Goal: Information Seeking & Learning: Understand process/instructions

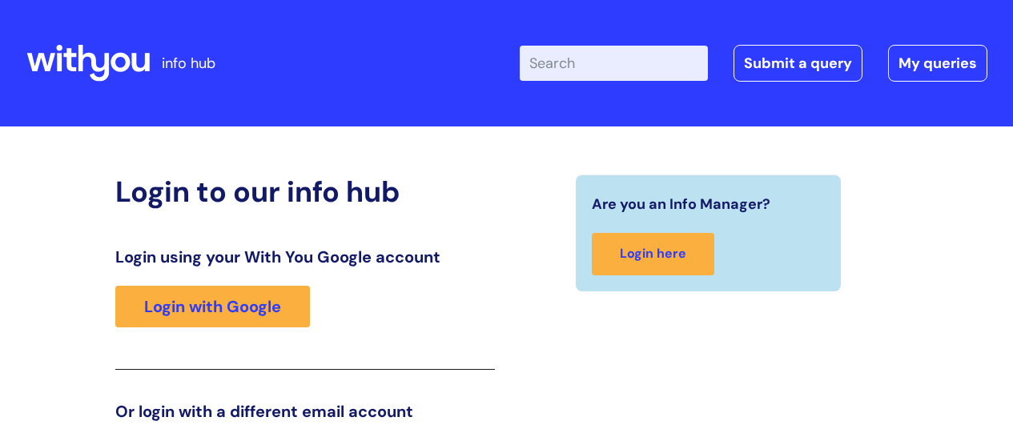
scroll to position [244, 0]
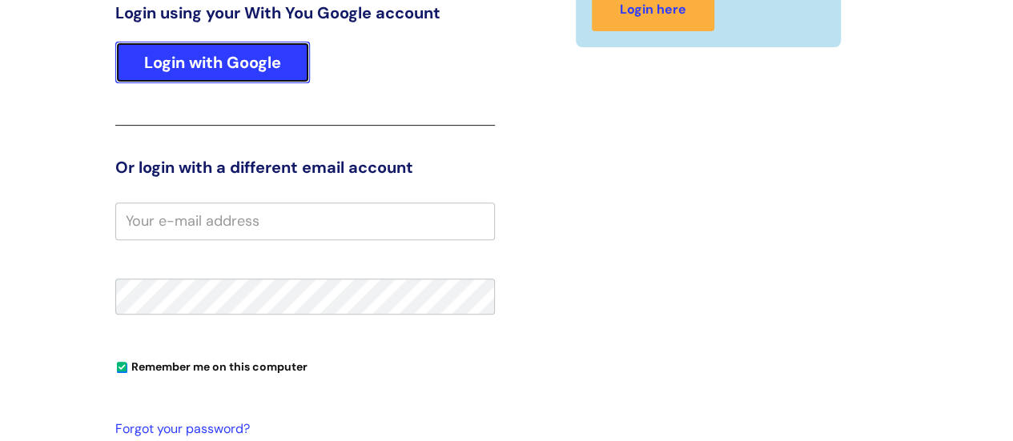
click at [193, 47] on link "Login with Google" at bounding box center [212, 63] width 195 height 42
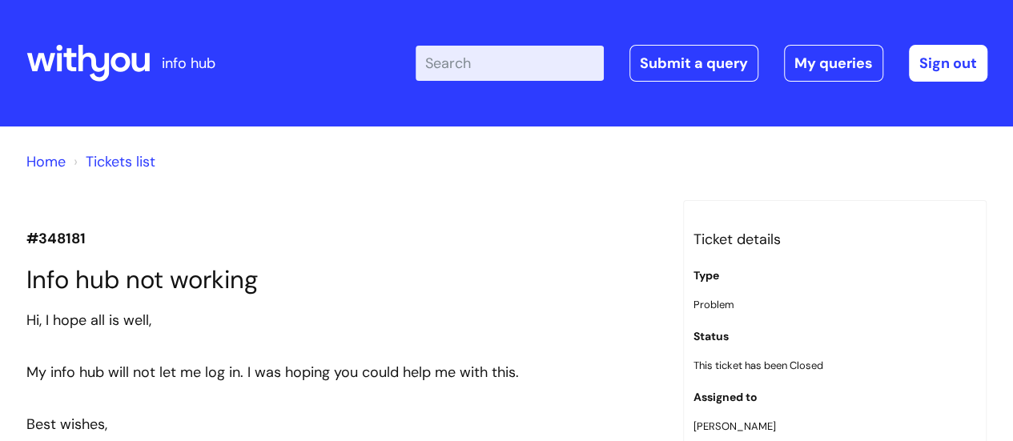
click at [97, 74] on icon at bounding box center [87, 63] width 123 height 38
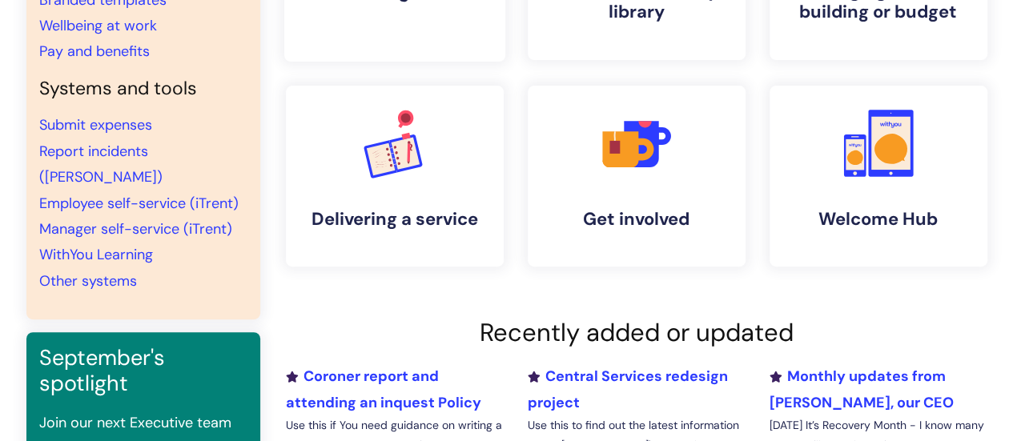
scroll to position [258, 0]
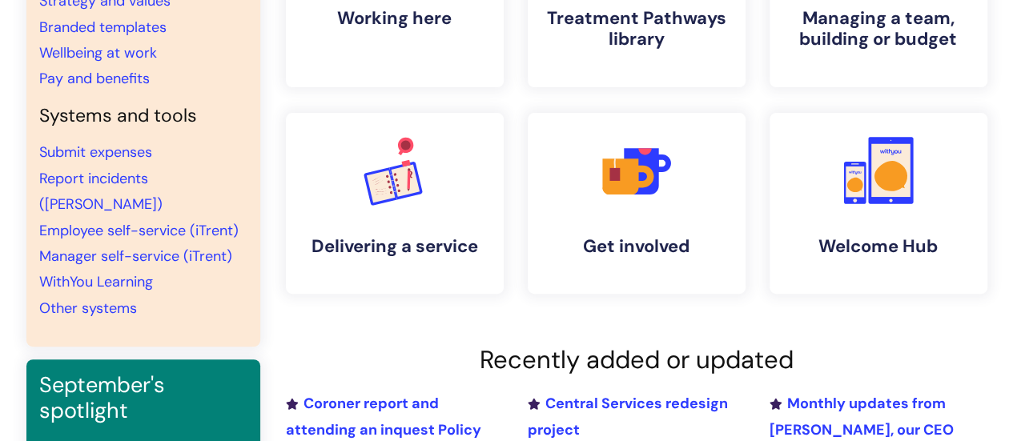
click at [625, 324] on div ".cls-1{fill:#f89b22;}.cls-1,.cls-2,.cls-3{stroke-width:0px;}.cls-2{fill:#2d3cff…" at bounding box center [636, 277] width 701 height 785
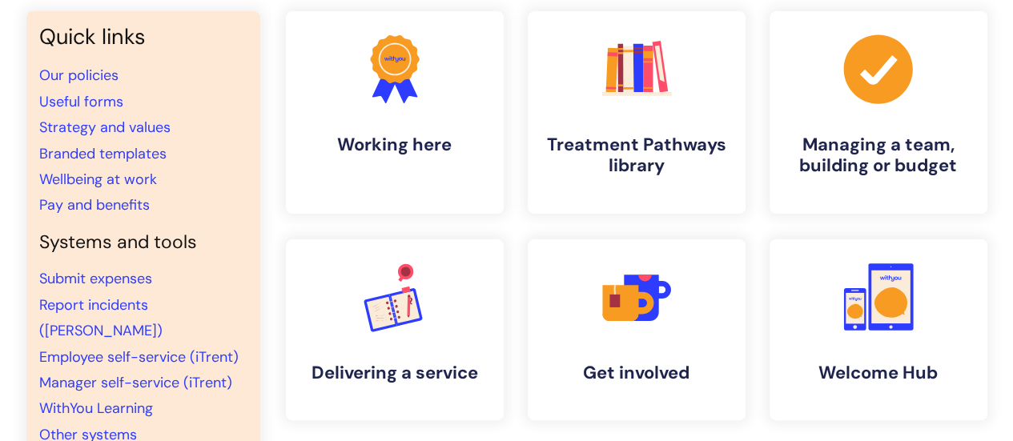
scroll to position [127, 0]
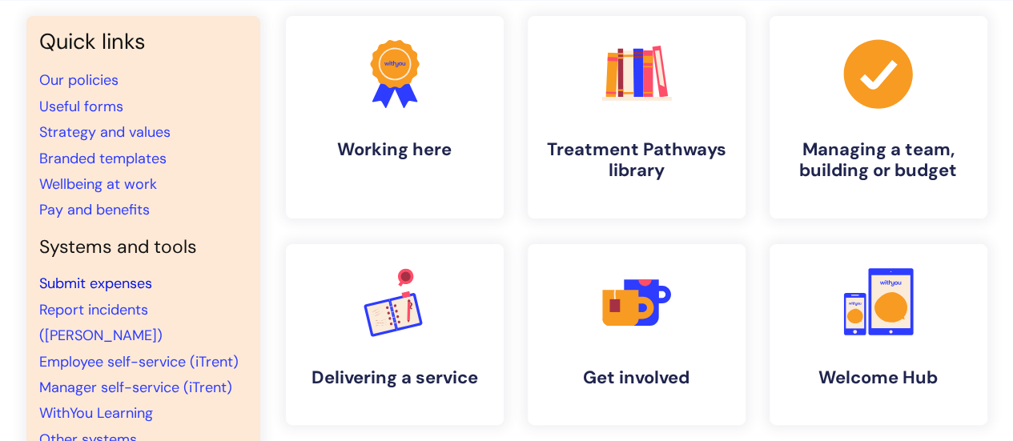
click at [113, 290] on link "Submit expenses" at bounding box center [95, 283] width 113 height 19
click at [378, 98] on icon at bounding box center [385, 91] width 26 height 34
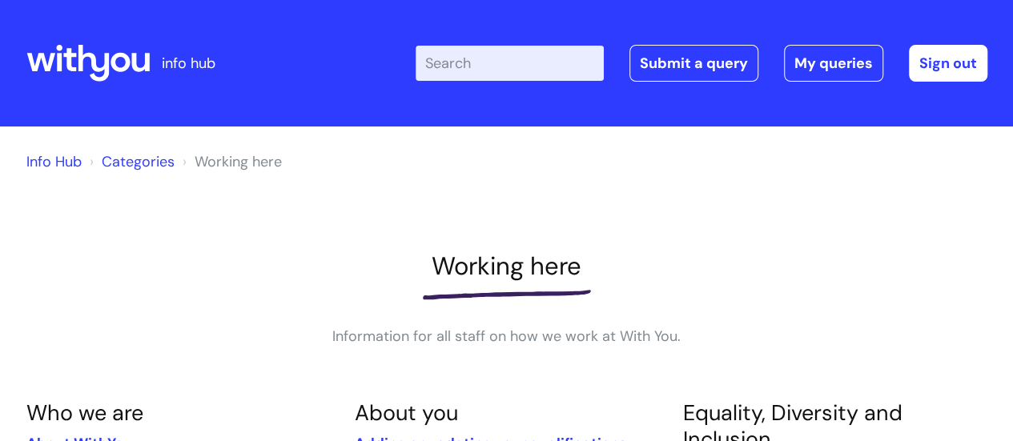
click at [87, 65] on icon at bounding box center [87, 63] width 123 height 38
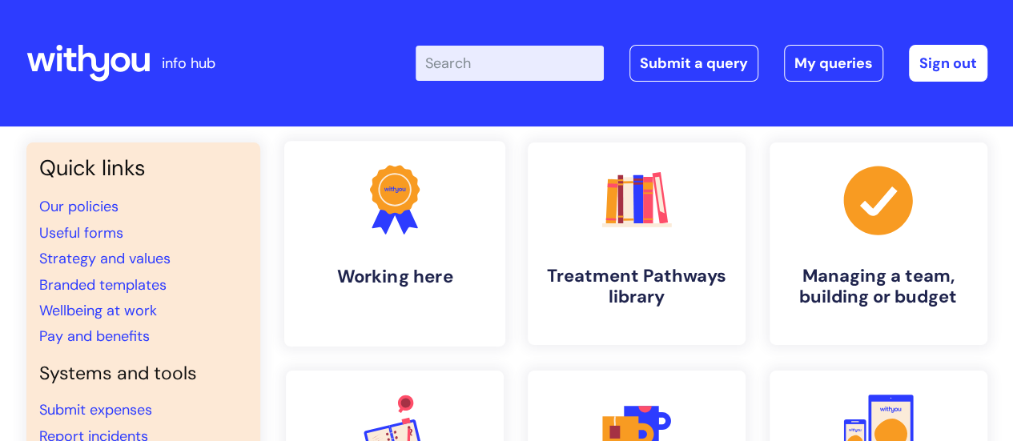
click at [404, 272] on h4 "Working here" at bounding box center [394, 277] width 195 height 22
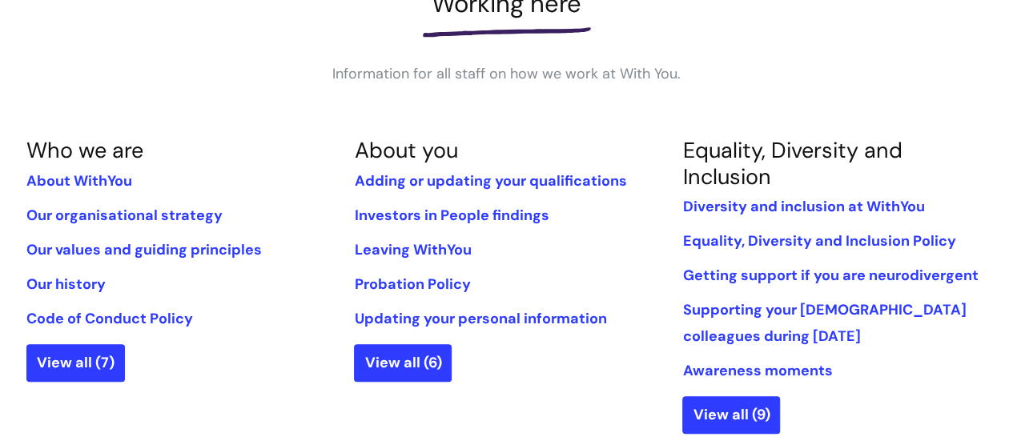
scroll to position [259, 0]
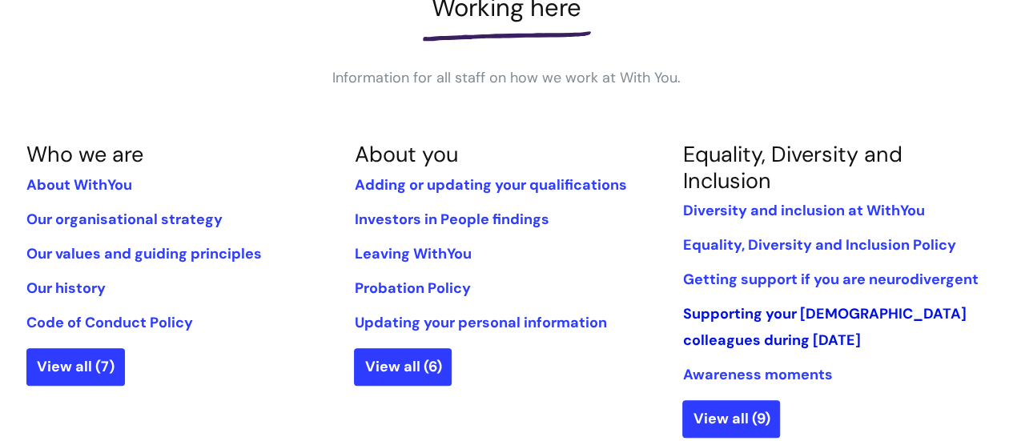
click at [721, 337] on link "Supporting your [DEMOGRAPHIC_DATA] colleagues during [DATE]" at bounding box center [823, 326] width 283 height 45
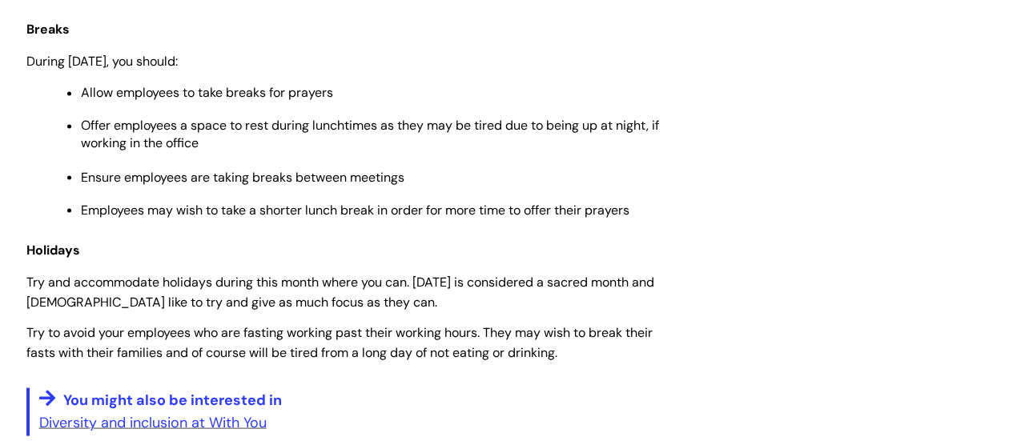
scroll to position [1352, 0]
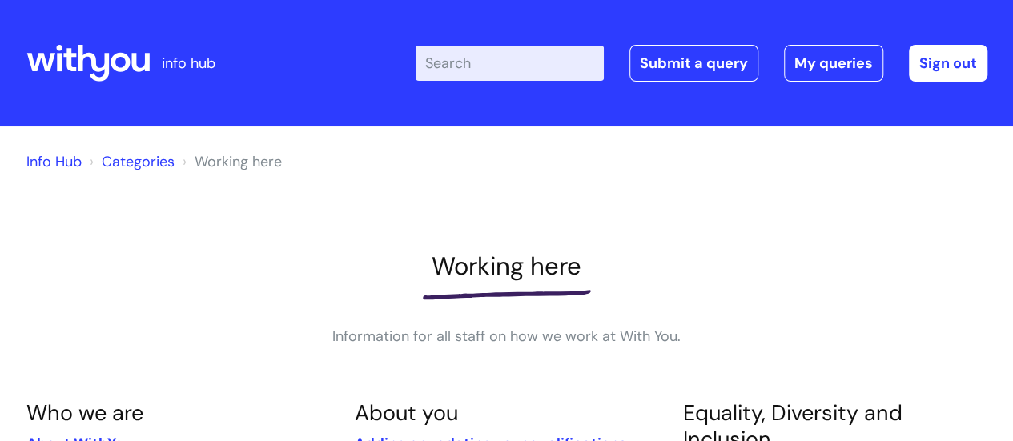
click at [119, 68] on icon at bounding box center [119, 62] width 19 height 19
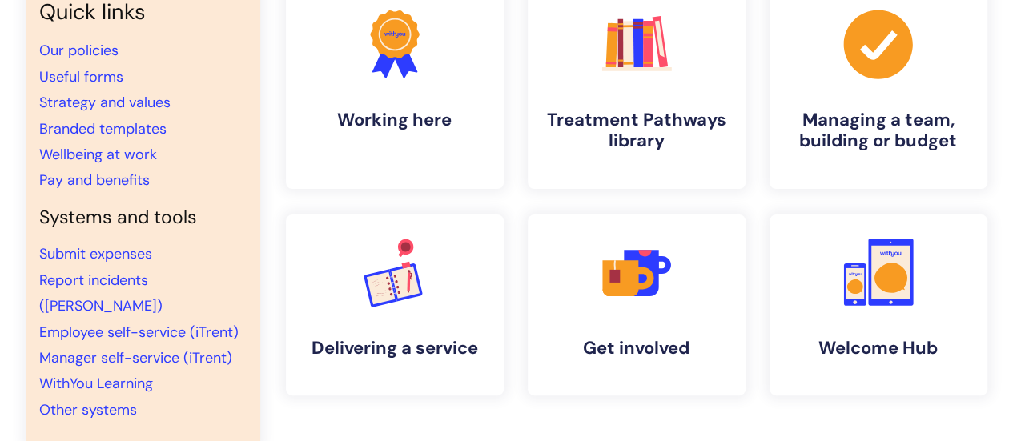
scroll to position [157, 0]
click at [118, 184] on link "Pay and benefits" at bounding box center [94, 179] width 110 height 19
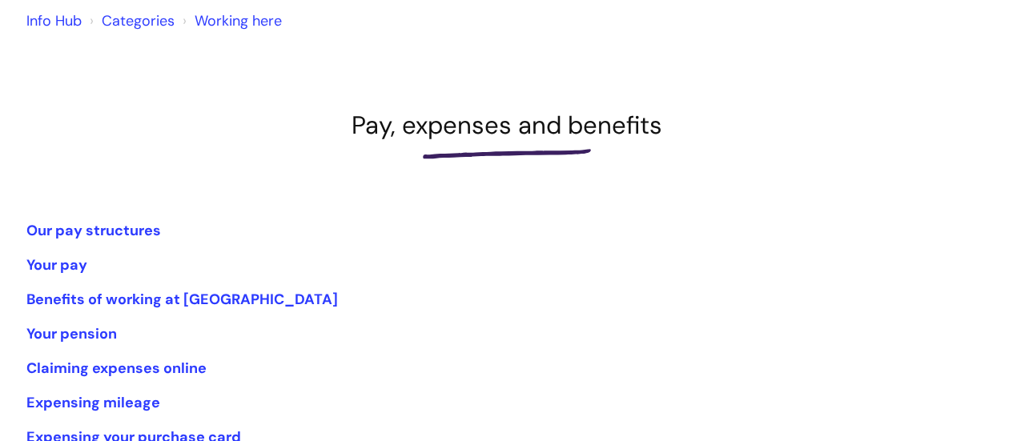
scroll to position [144, 0]
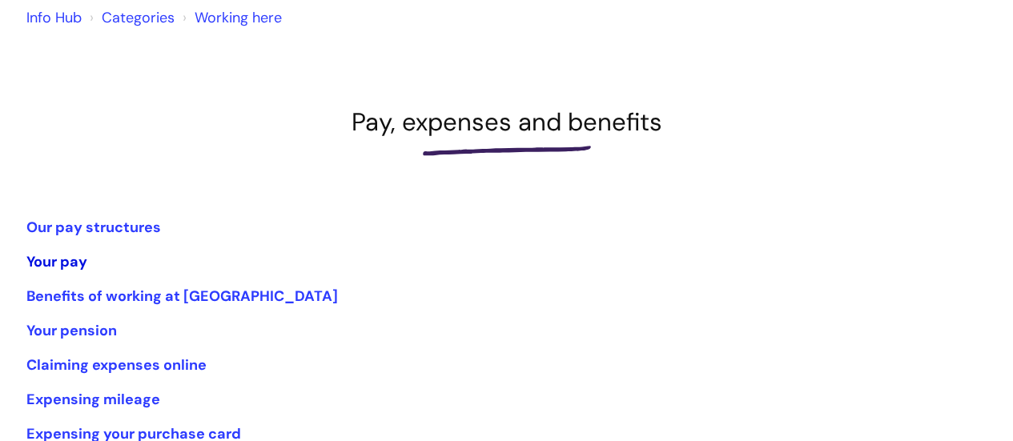
click at [58, 260] on link "Your pay" at bounding box center [56, 261] width 61 height 19
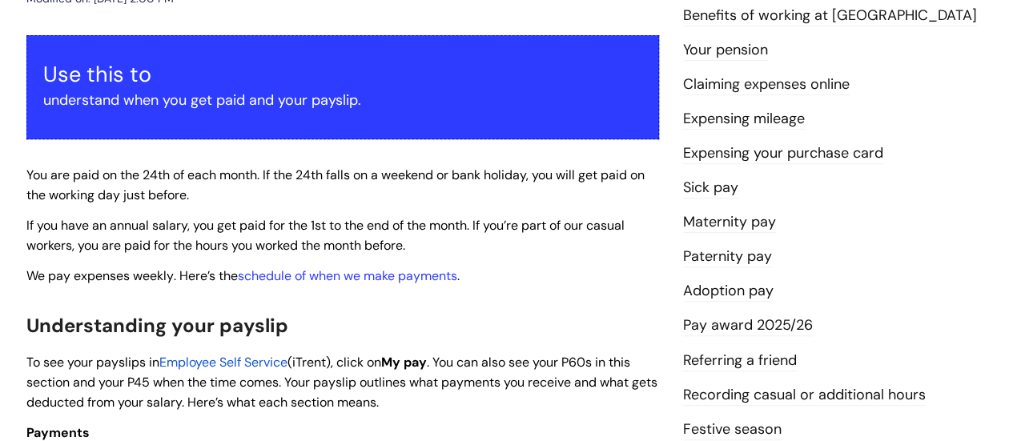
scroll to position [268, 0]
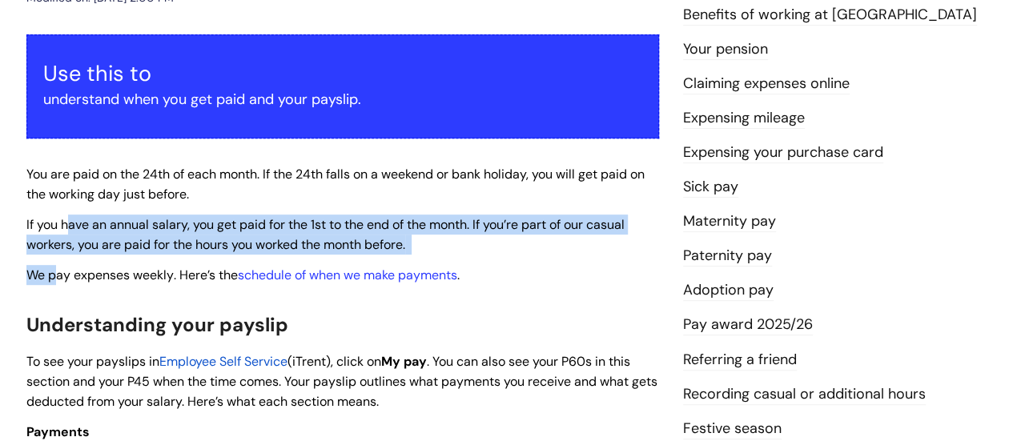
drag, startPoint x: 0, startPoint y: 0, endPoint x: 66, endPoint y: 208, distance: 218.3
click at [99, 225] on span "If you have an annual salary, you get paid for the 1st to the end of the month.…" at bounding box center [325, 234] width 598 height 37
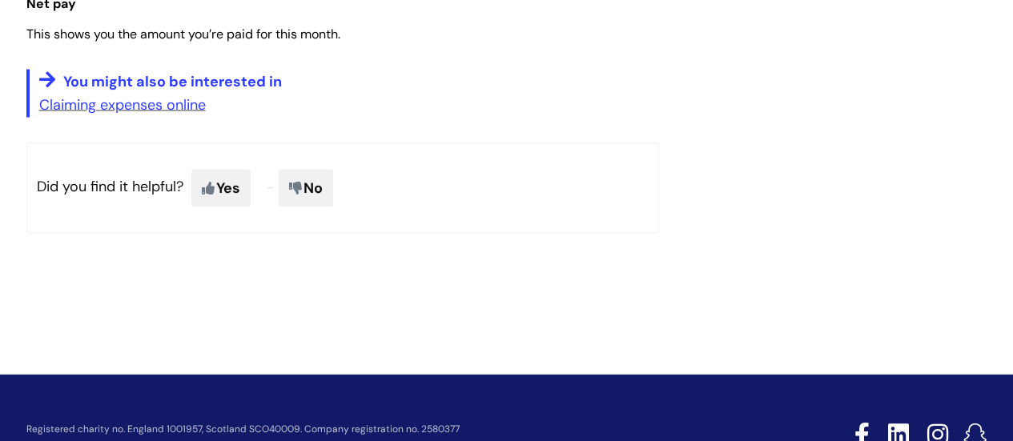
scroll to position [1545, 0]
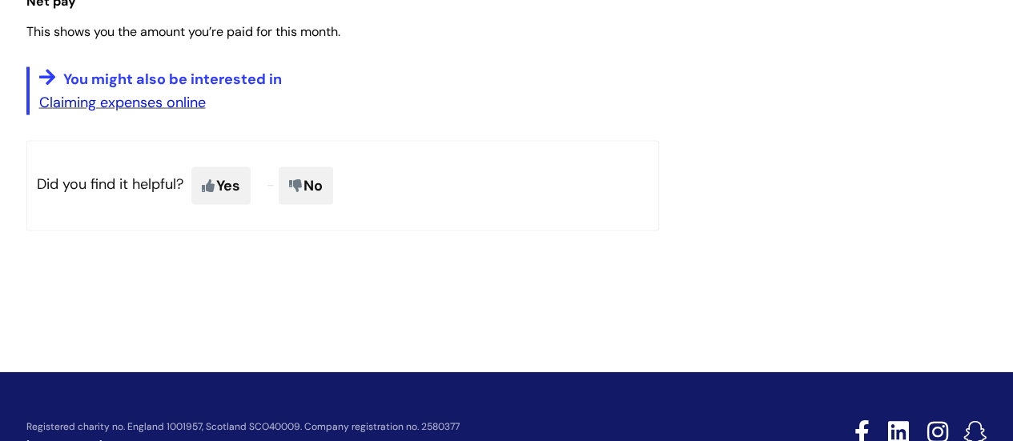
click at [133, 99] on link "Claiming expenses online" at bounding box center [122, 102] width 167 height 19
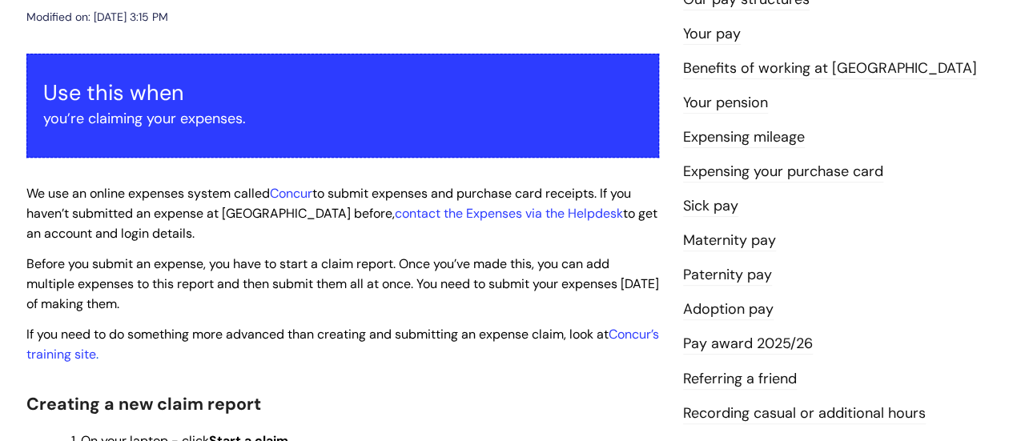
scroll to position [250, 0]
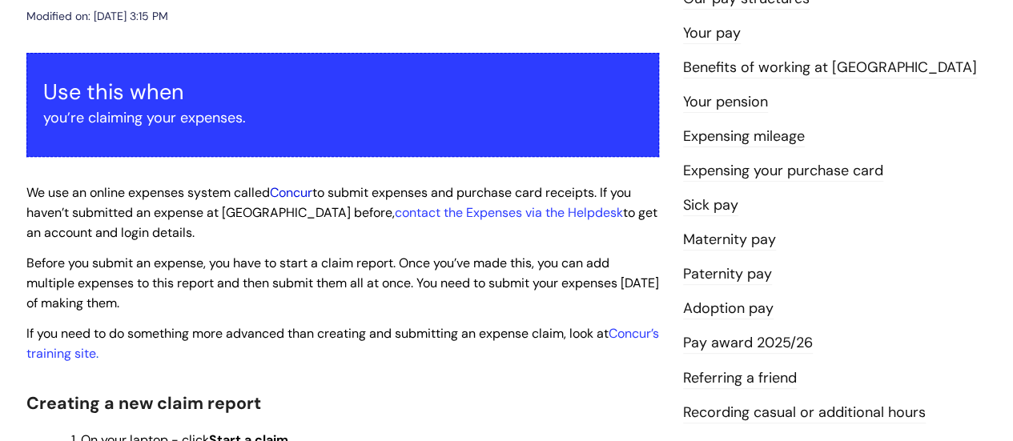
click at [285, 196] on link "Concur" at bounding box center [291, 192] width 42 height 17
